Goal: Feedback & Contribution: Submit feedback/report problem

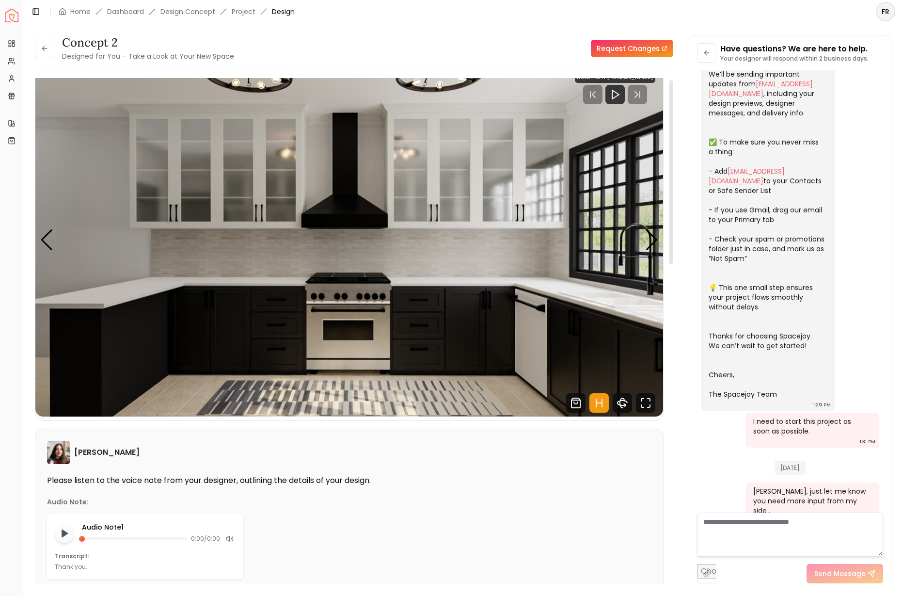
scroll to position [30, 0]
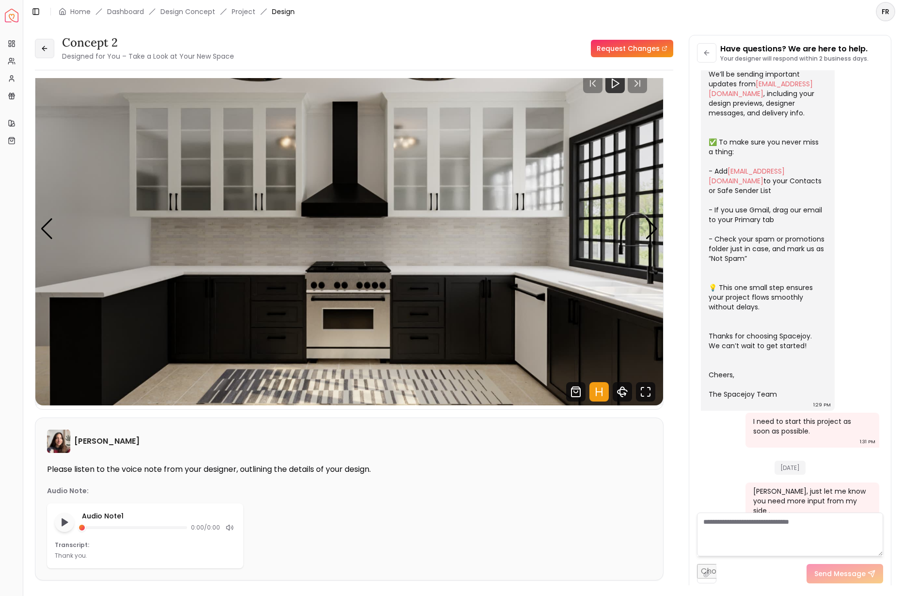
click at [44, 51] on icon at bounding box center [45, 49] width 8 height 8
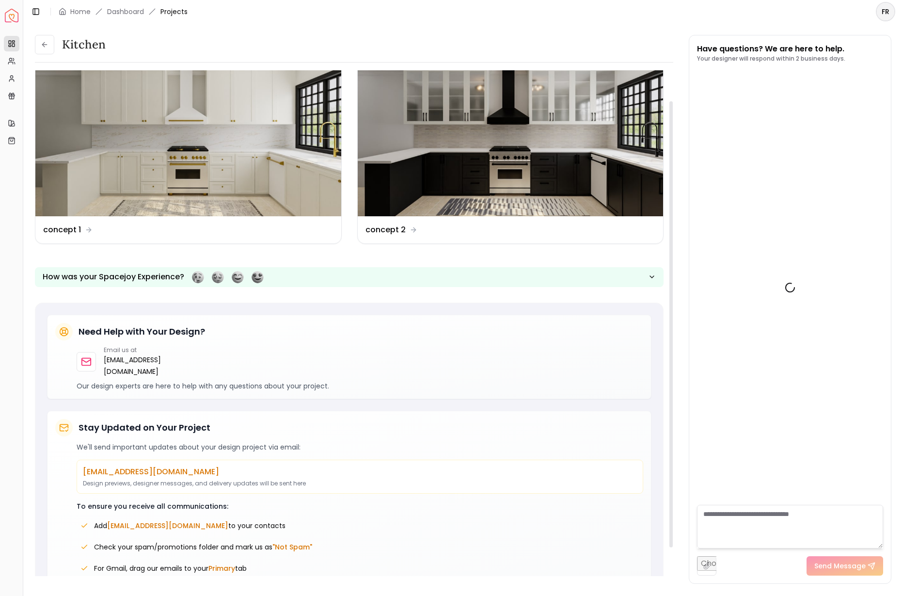
scroll to position [138, 0]
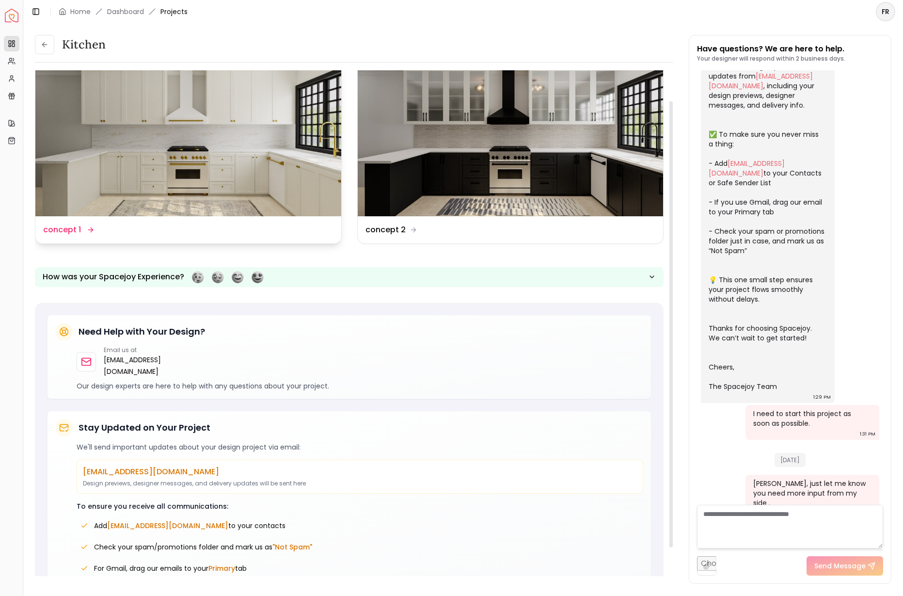
click at [88, 191] on img at bounding box center [188, 130] width 306 height 172
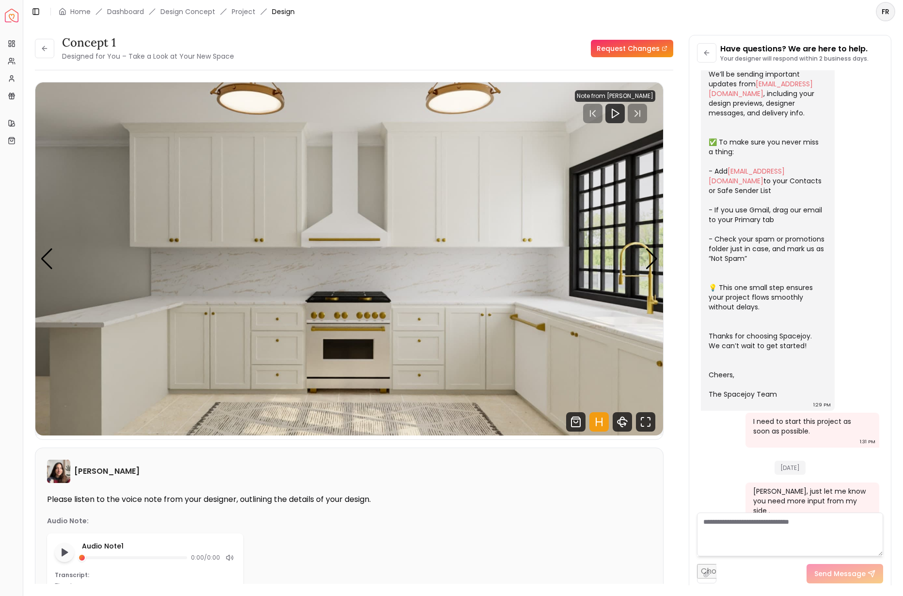
click at [623, 52] on link "Request Changes" at bounding box center [632, 48] width 82 height 17
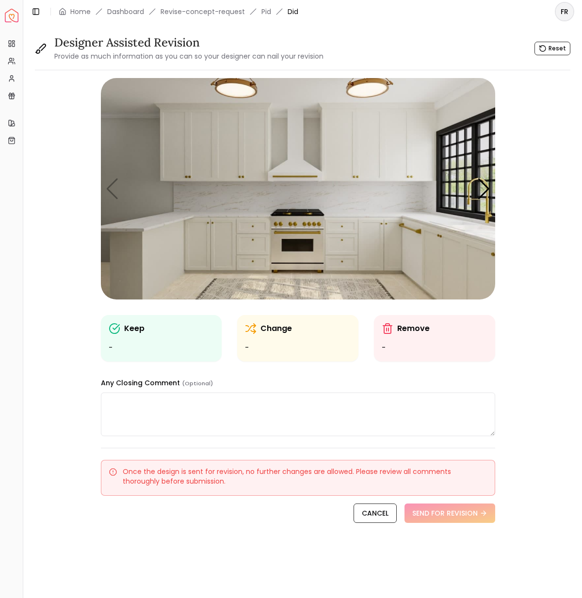
click at [119, 403] on textarea at bounding box center [298, 415] width 394 height 44
paste textarea "**********"
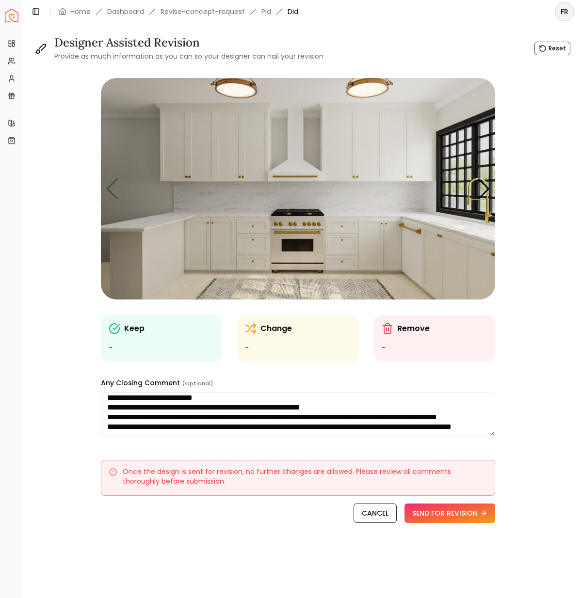
scroll to position [275, 0]
type textarea "**********"
click at [447, 515] on button "SEND FOR REVISION" at bounding box center [449, 513] width 91 height 19
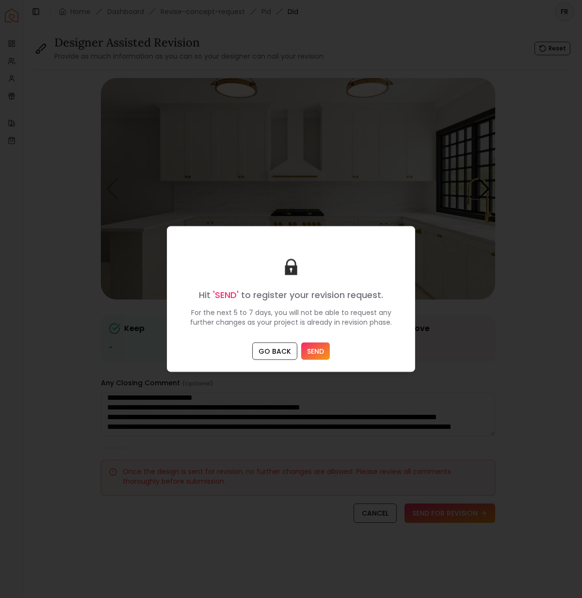
click at [313, 349] on button "SEND" at bounding box center [315, 351] width 29 height 17
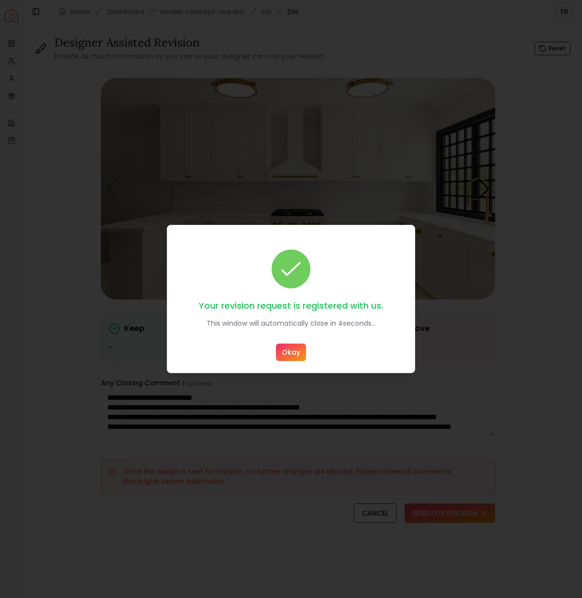
click at [292, 353] on button "Okay" at bounding box center [291, 352] width 30 height 17
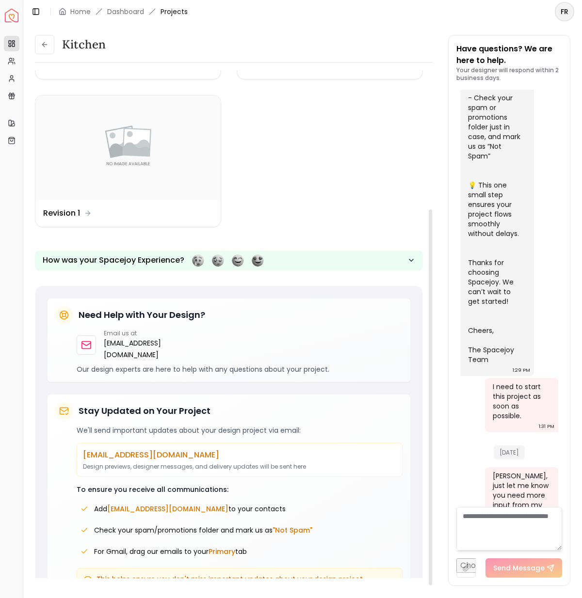
scroll to position [188, 0]
